Goal: Task Accomplishment & Management: Complete application form

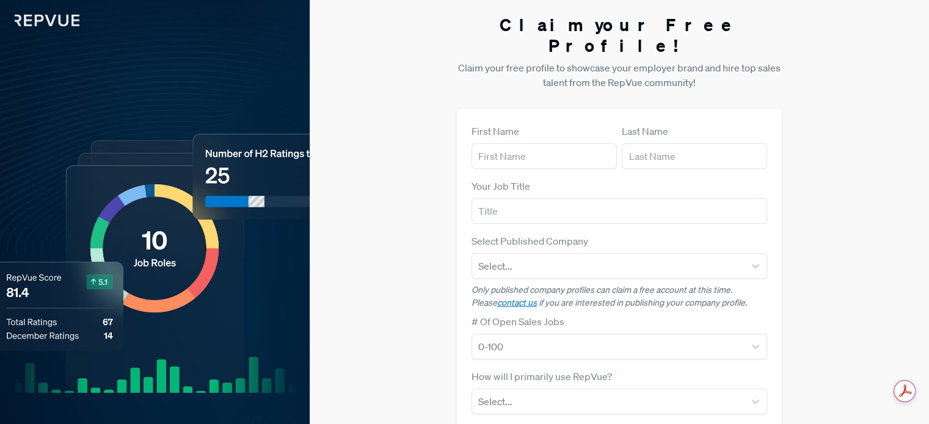
type input "[PERSON_NAME]"
click at [707, 144] on input "text" at bounding box center [694, 157] width 145 height 26
type input "Caipen"
click at [568, 179] on div "Your Job Title" at bounding box center [619, 201] width 296 height 45
click at [547, 198] on input "text" at bounding box center [619, 211] width 296 height 26
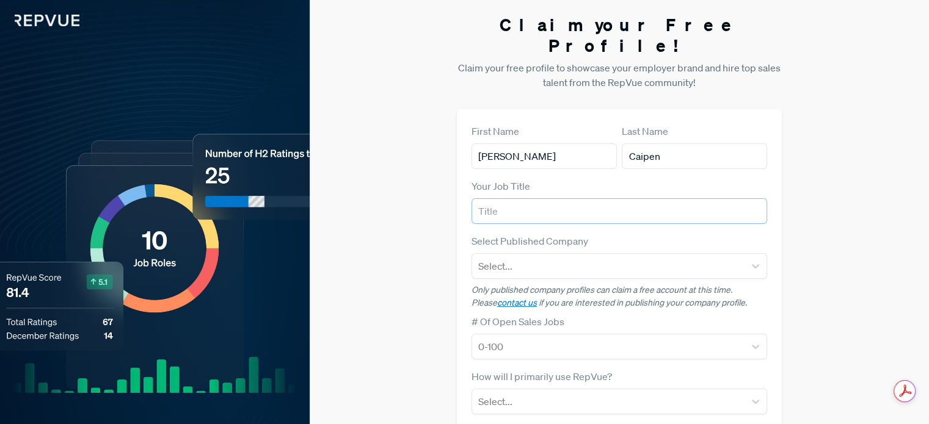
click at [533, 198] on input "text" at bounding box center [619, 211] width 296 height 26
type input "CEO"
click at [533, 258] on div at bounding box center [608, 266] width 260 height 17
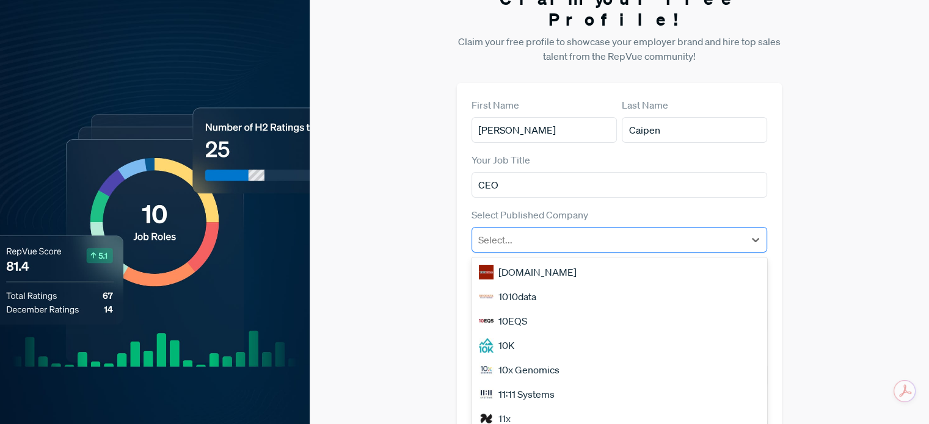
scroll to position [27, 0]
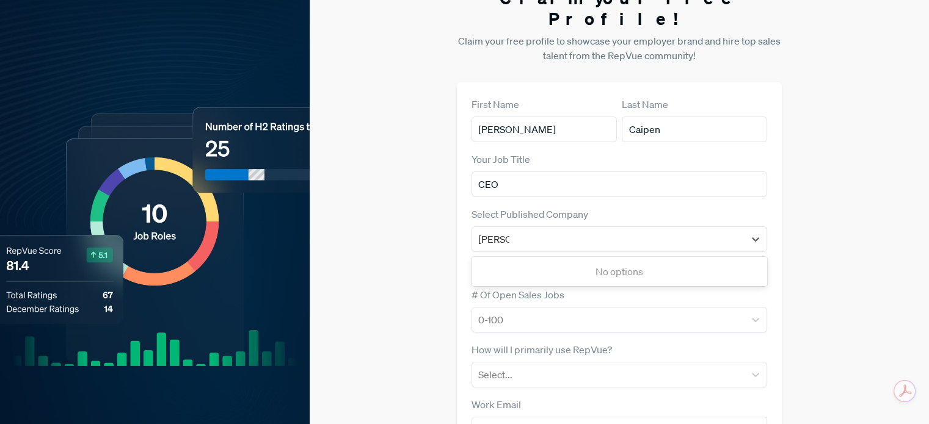
type input "cambay"
click at [550, 260] on div "Cambay Solutions" at bounding box center [619, 272] width 296 height 24
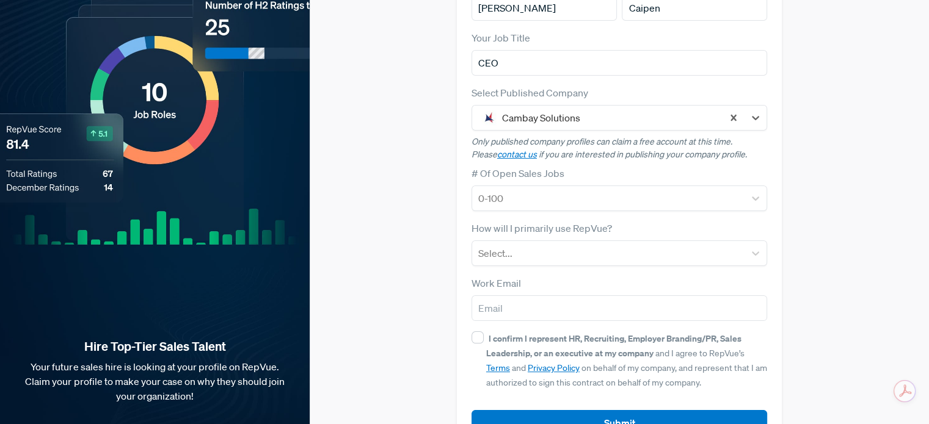
scroll to position [149, 0]
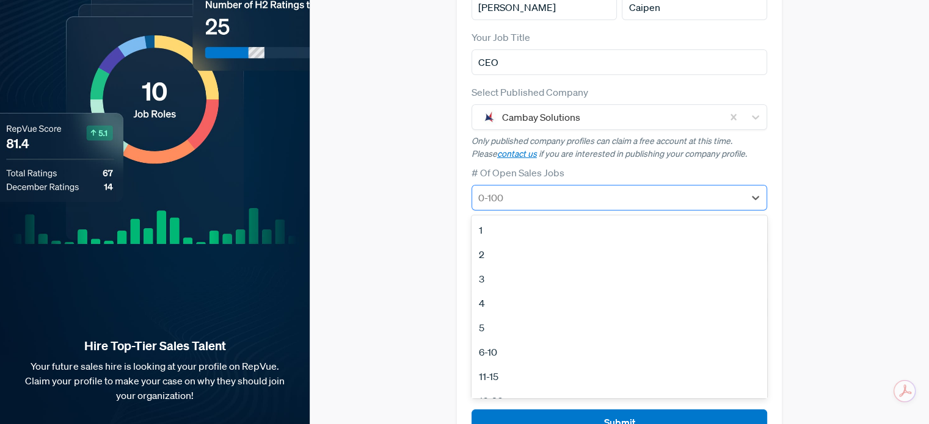
click at [535, 189] on div at bounding box center [608, 197] width 260 height 17
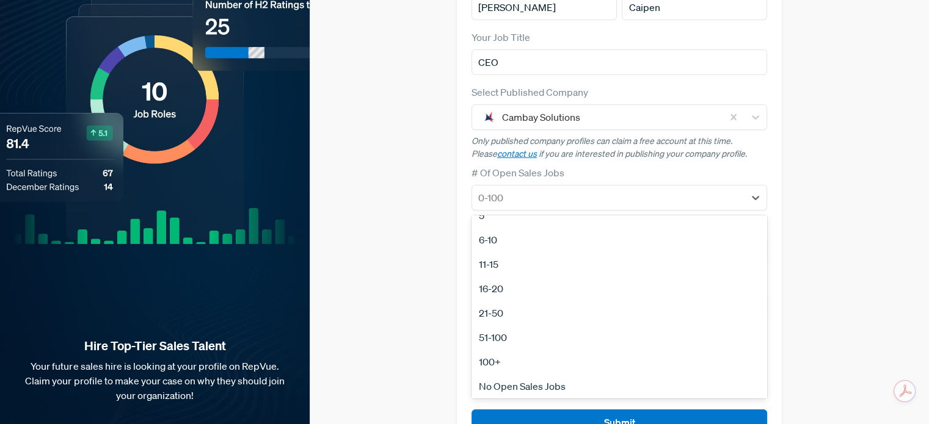
scroll to position [115, 0]
click at [497, 348] on div "100+" at bounding box center [619, 360] width 296 height 24
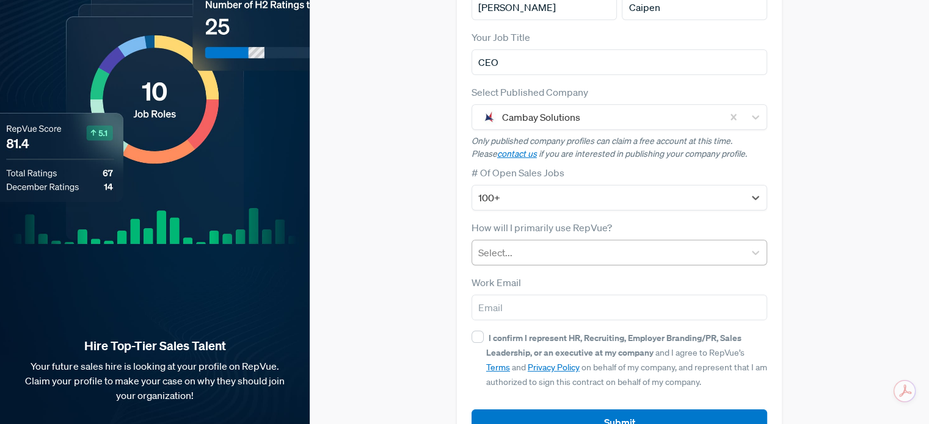
click at [528, 244] on div at bounding box center [608, 252] width 260 height 17
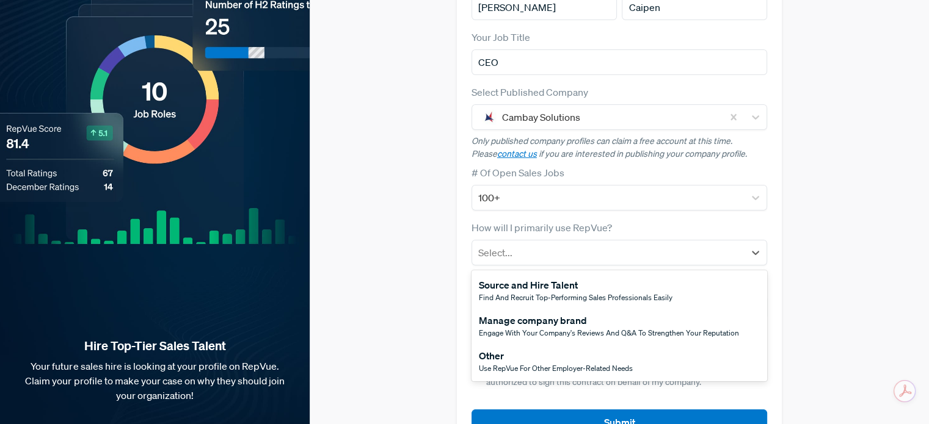
click at [523, 328] on span "Engage with your company's reviews and Q&A to strengthen your reputation" at bounding box center [609, 333] width 260 height 10
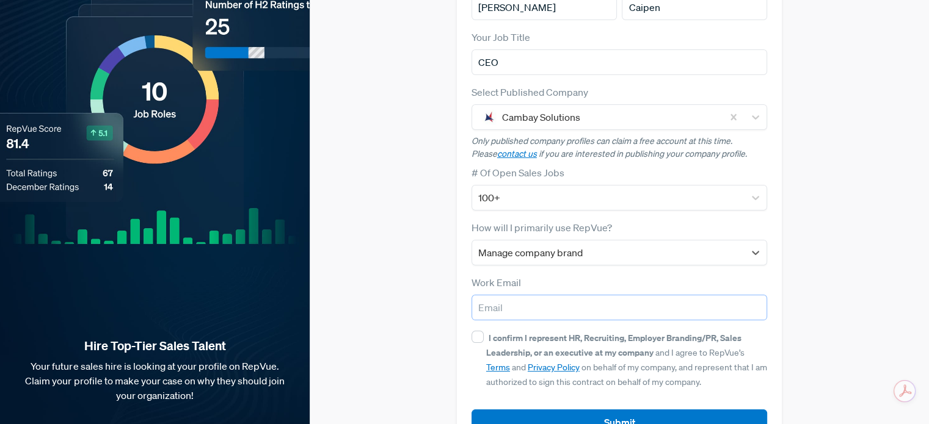
click at [528, 295] on input "email" at bounding box center [619, 308] width 296 height 26
type input "[EMAIL_ADDRESS][DOMAIN_NAME]"
click at [474, 331] on input "I confirm I represent HR, Recruiting, Employer Branding/PR, Sales Leadership, o…" at bounding box center [477, 337] width 12 height 12
checkbox input "true"
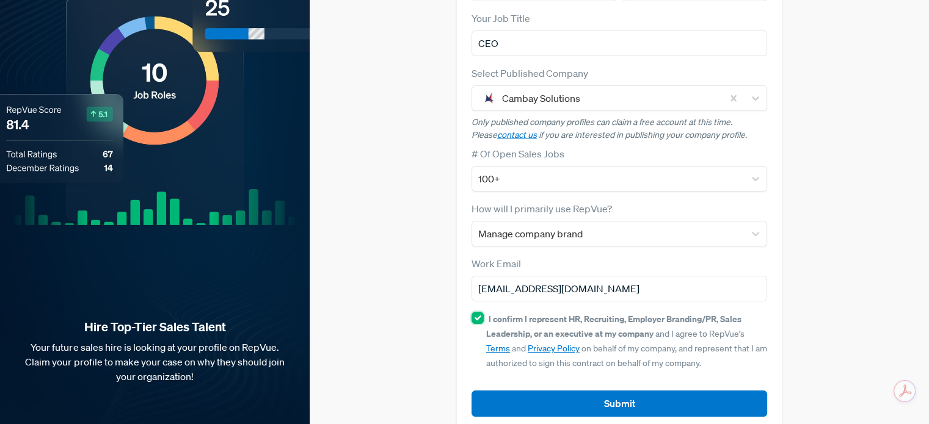
scroll to position [169, 0]
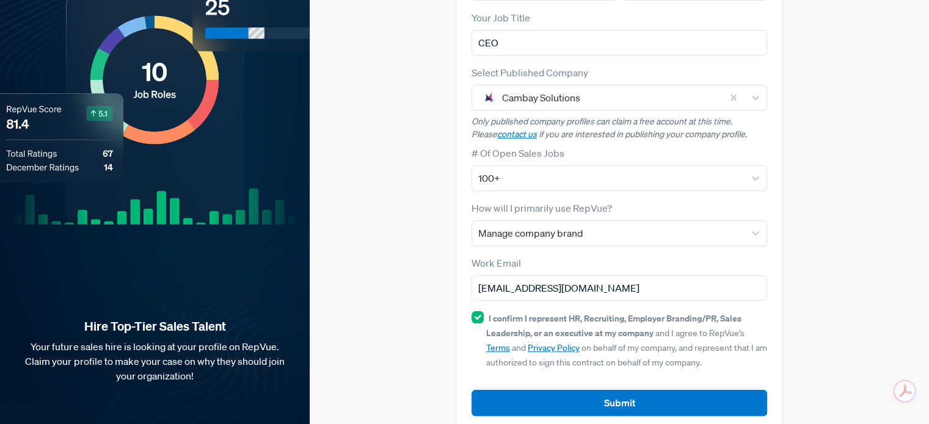
click at [426, 281] on div "Claim your Free Profile! Claim your free profile to showcase your employer bran…" at bounding box center [619, 138] width 619 height 614
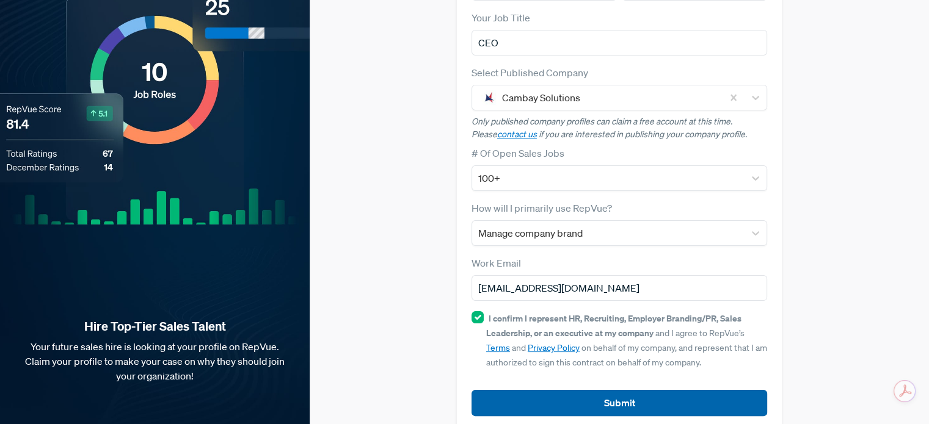
click at [621, 390] on button "Submit" at bounding box center [619, 403] width 296 height 26
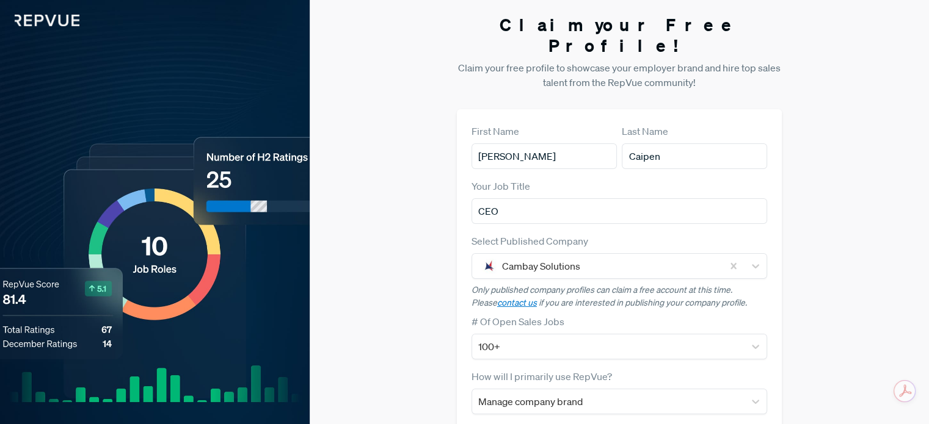
scroll to position [0, 0]
click at [401, 306] on div "Claim your Free Profile! Claim your free profile to showcase your employer bran…" at bounding box center [619, 314] width 619 height 629
click at [62, 20] on img at bounding box center [39, 13] width 79 height 26
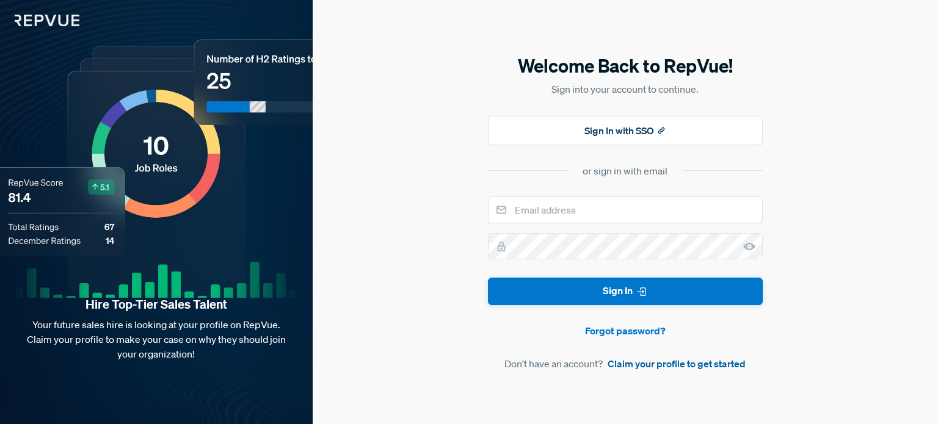
click at [675, 363] on link "Claim your profile to get started" at bounding box center [677, 364] width 138 height 15
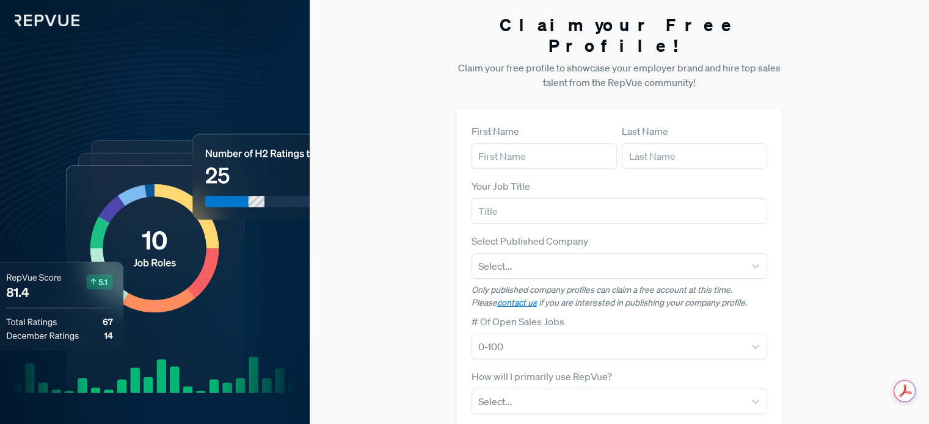
click at [61, 14] on img at bounding box center [39, 13] width 79 height 26
